Goal: Check status

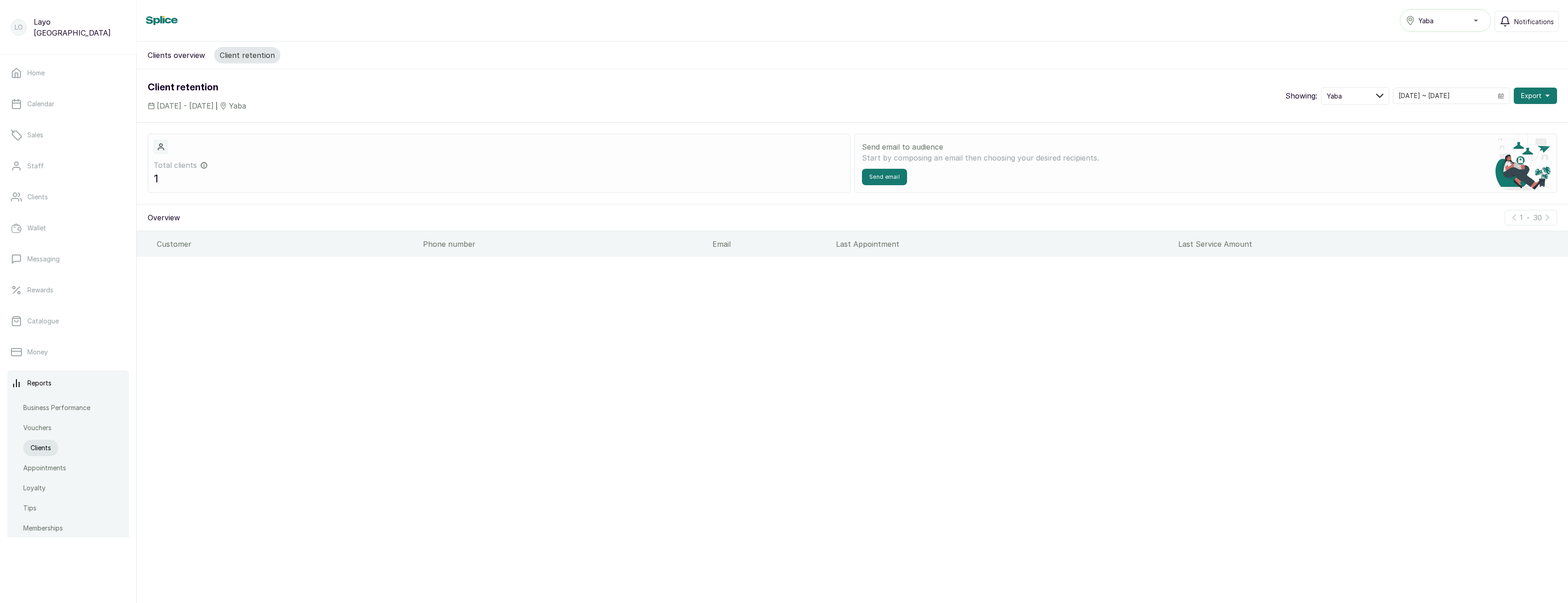
click at [988, 337] on div "Clients overview Client retention Client retention 1 Sep, 2025 - 1 Oct, 2025 | …" at bounding box center [852, 316] width 1431 height 548
click at [1381, 96] on button "Yaba" at bounding box center [1355, 96] width 68 height 18
click at [1336, 135] on label at bounding box center [1331, 134] width 9 height 9
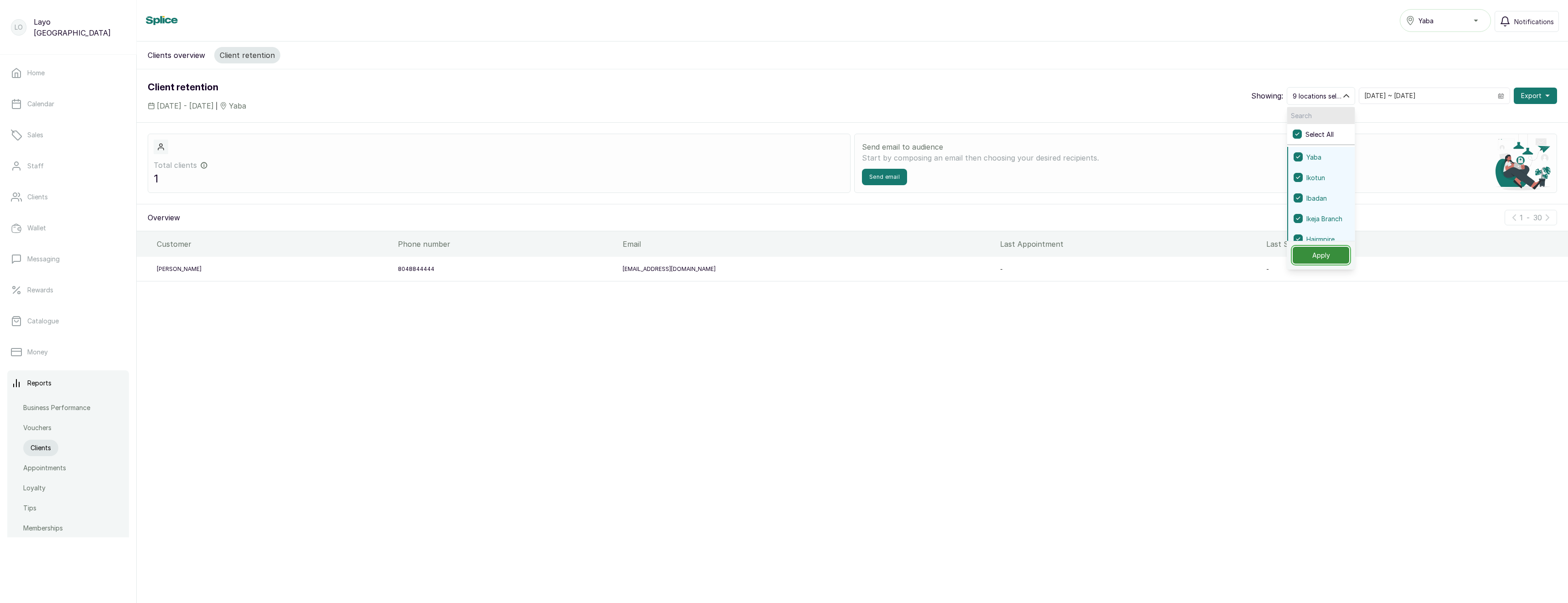
click at [1349, 257] on button "Apply" at bounding box center [1321, 255] width 57 height 17
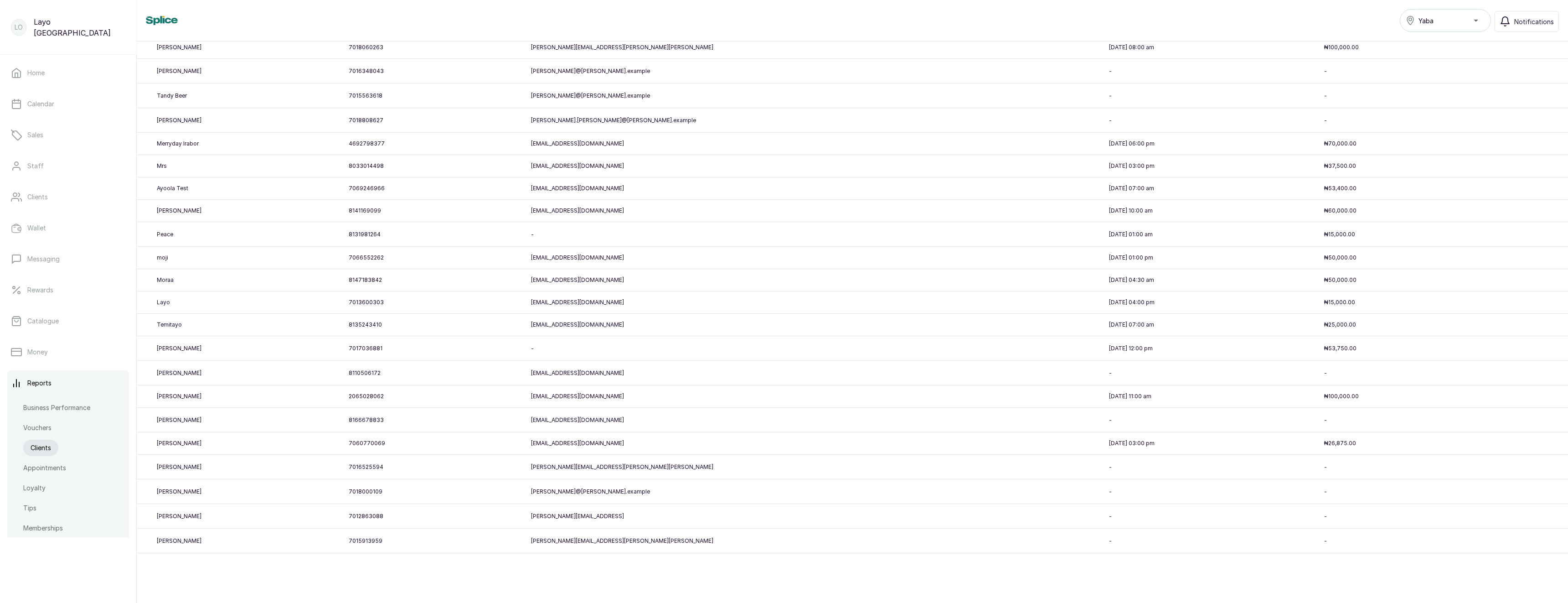
scroll to position [79, 0]
